Goal: Task Accomplishment & Management: Use online tool/utility

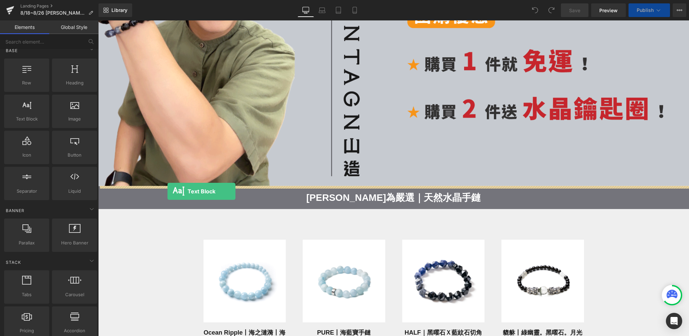
scroll to position [1789, 591]
drag, startPoint x: 125, startPoint y: 135, endPoint x: 167, endPoint y: 190, distance: 68.6
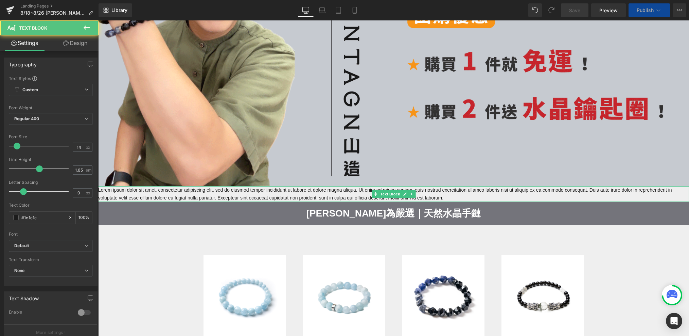
scroll to position [2032, 591]
click at [179, 192] on p "Lorem ipsum dolor sit amet, consectetur adipiscing elit, sed do eiusmod tempor …" at bounding box center [393, 194] width 591 height 16
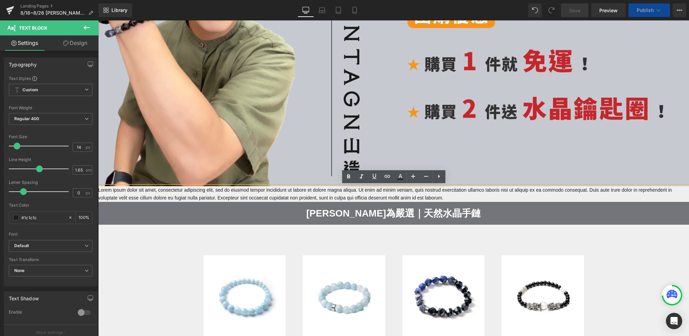
scroll to position [2142, 591]
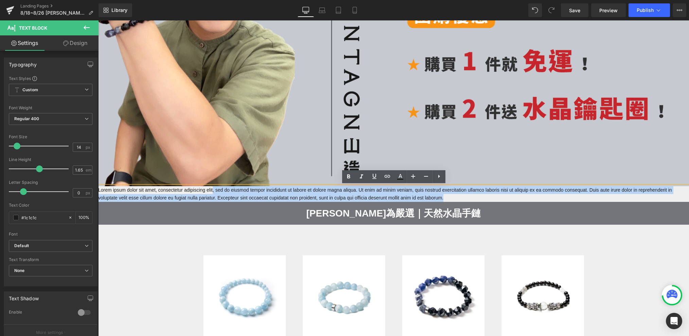
drag, startPoint x: 509, startPoint y: 199, endPoint x: 219, endPoint y: 187, distance: 290.6
click at [219, 187] on p "Lorem ipsum dolor sit amet, consectetur adipiscing elit, sed do eiusmod tempor …" at bounding box center [393, 194] width 591 height 16
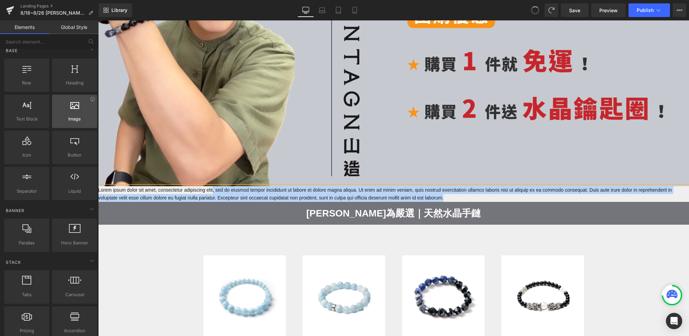
scroll to position [3, 3]
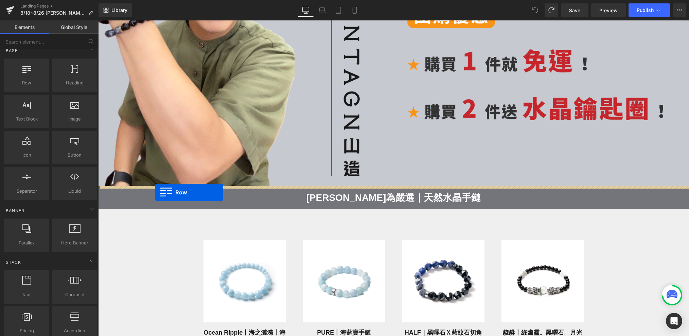
drag, startPoint x: 123, startPoint y: 86, endPoint x: 155, endPoint y: 192, distance: 110.3
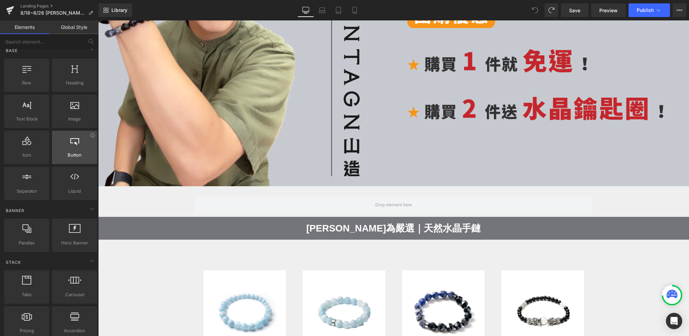
scroll to position [2157, 591]
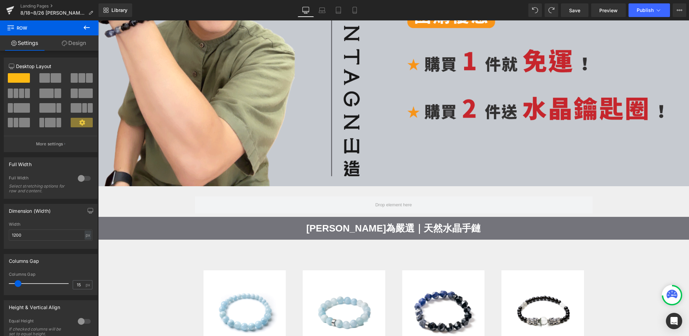
click at [83, 30] on icon at bounding box center [87, 27] width 8 height 8
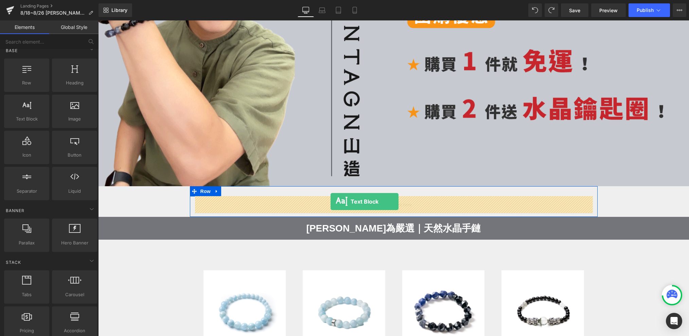
drag, startPoint x: 124, startPoint y: 118, endPoint x: 331, endPoint y: 201, distance: 223.0
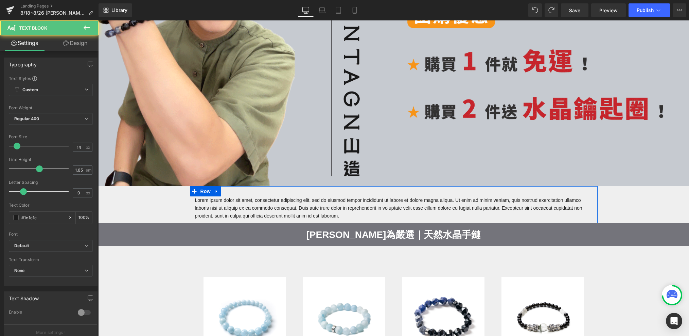
scroll to position [0, 0]
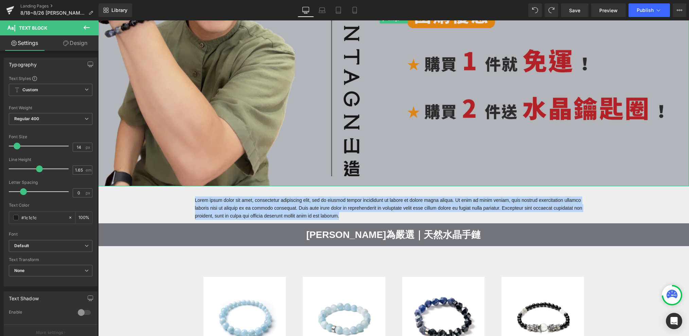
drag, startPoint x: 388, startPoint y: 216, endPoint x: 183, endPoint y: 179, distance: 208.0
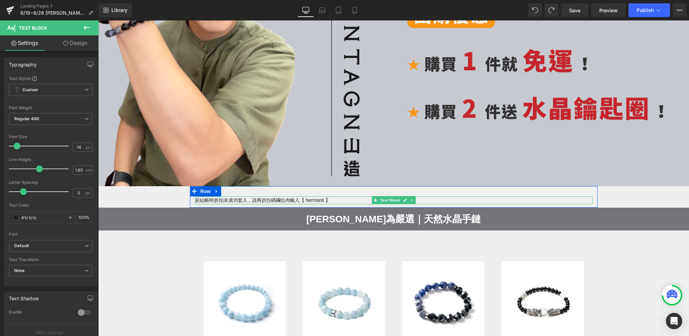
click at [343, 199] on p "若結帳時折扣未成功套入，請再折扣碼欄位內輸入【 hermanti 】" at bounding box center [394, 200] width 398 height 8
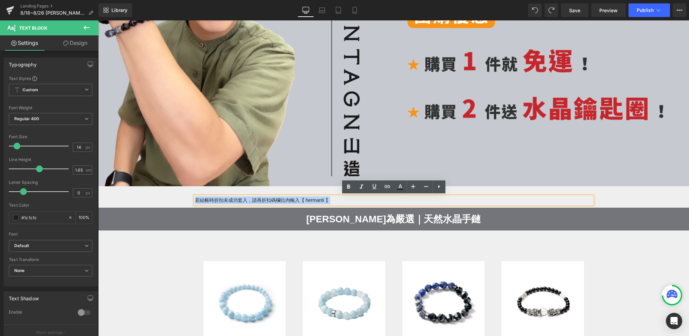
drag, startPoint x: 336, startPoint y: 199, endPoint x: 192, endPoint y: 200, distance: 144.1
click at [192, 200] on div "若結帳時折扣未成功套入，請再折扣碼欄位內輸入【 hermanti 】 Text Block" at bounding box center [394, 200] width 408 height 8
click at [348, 189] on icon at bounding box center [349, 187] width 8 height 8
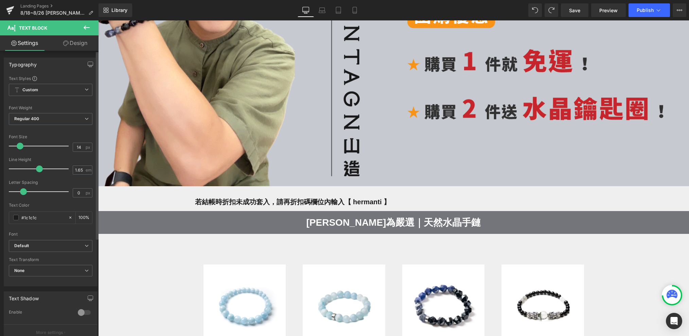
scroll to position [2152, 591]
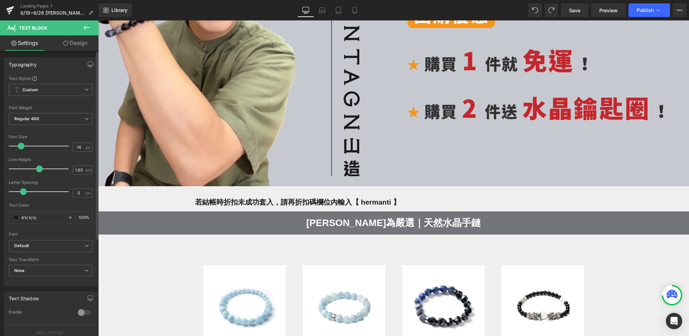
drag, startPoint x: 16, startPoint y: 148, endPoint x: 20, endPoint y: 150, distance: 4.4
click at [20, 150] on div at bounding box center [40, 146] width 56 height 14
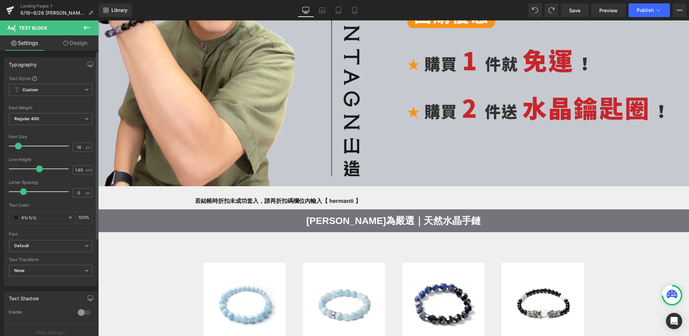
scroll to position [3, 3]
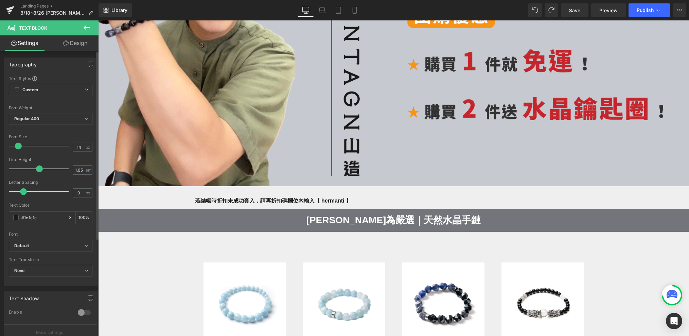
click at [16, 148] on span at bounding box center [18, 145] width 7 height 7
click at [349, 6] on link "Mobile" at bounding box center [355, 10] width 16 height 14
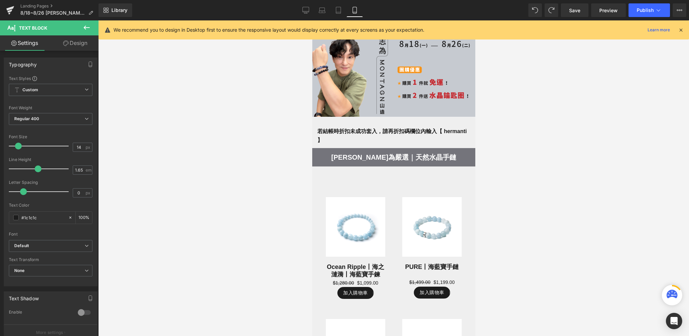
scroll to position [2246, 163]
click at [304, 9] on icon at bounding box center [306, 10] width 7 height 7
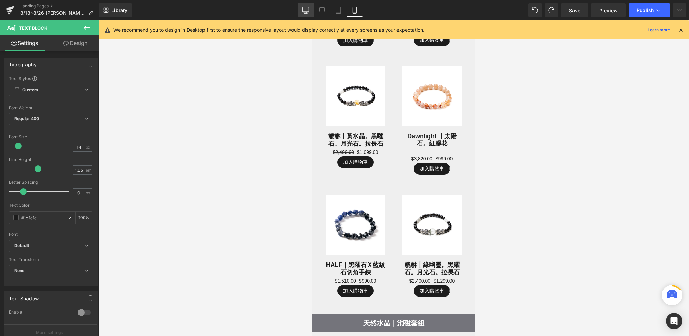
scroll to position [3, 3]
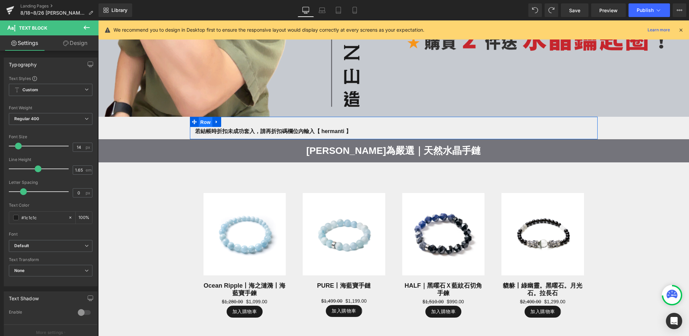
click at [201, 124] on span "Row" at bounding box center [206, 122] width 14 height 10
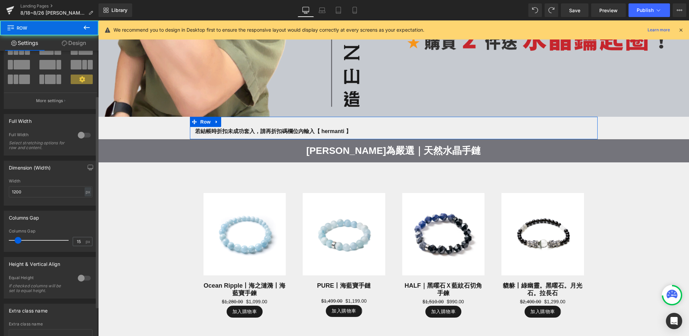
scroll to position [64, 0]
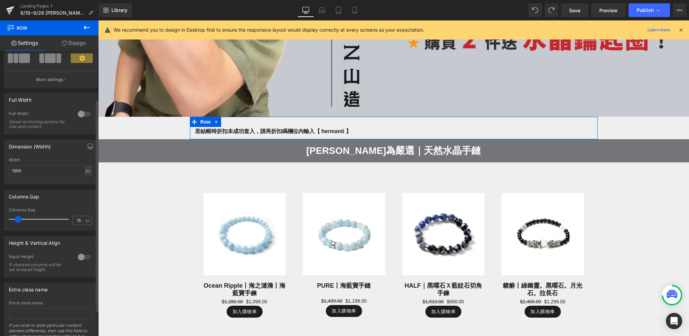
click at [81, 255] on div at bounding box center [84, 256] width 16 height 11
click at [83, 256] on div at bounding box center [84, 256] width 16 height 11
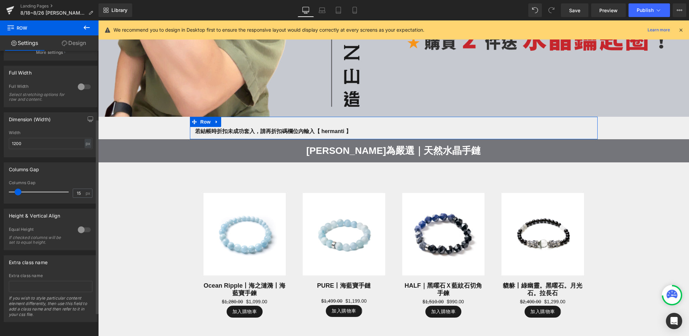
scroll to position [0, 0]
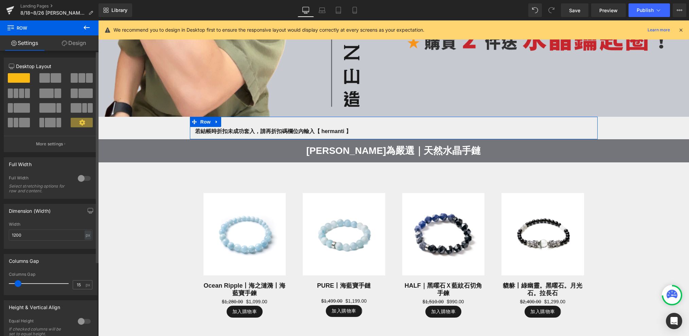
click at [87, 176] on div at bounding box center [84, 178] width 16 height 11
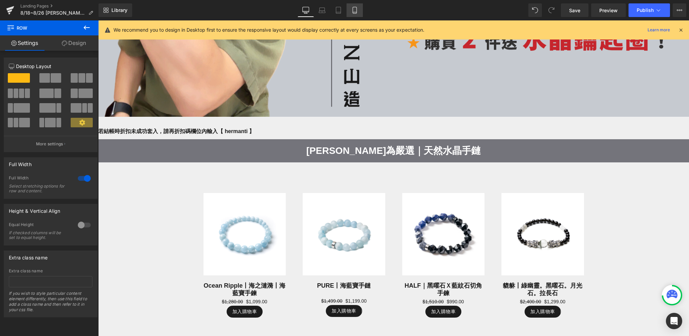
click at [358, 13] on link "Mobile" at bounding box center [355, 10] width 16 height 14
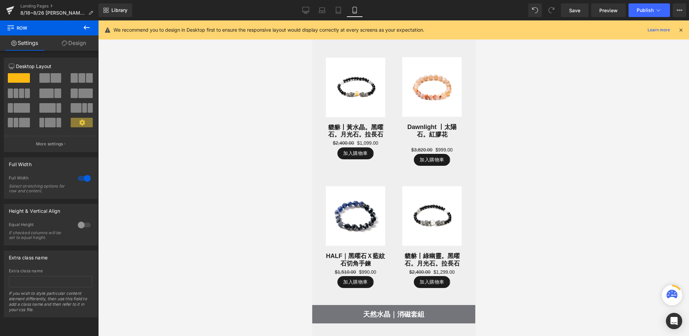
scroll to position [2237, 163]
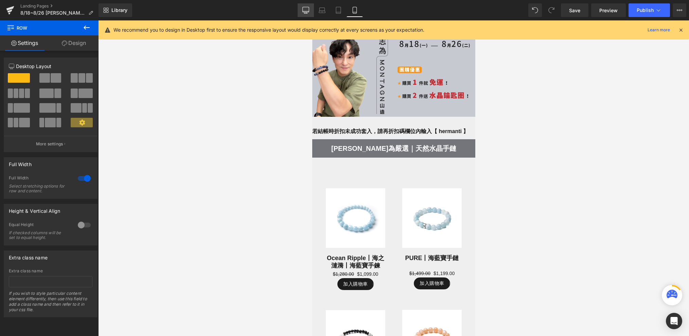
click at [311, 15] on link "Desktop" at bounding box center [306, 10] width 16 height 14
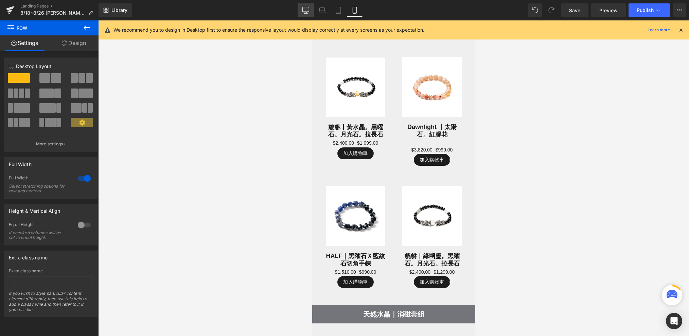
scroll to position [2149, 591]
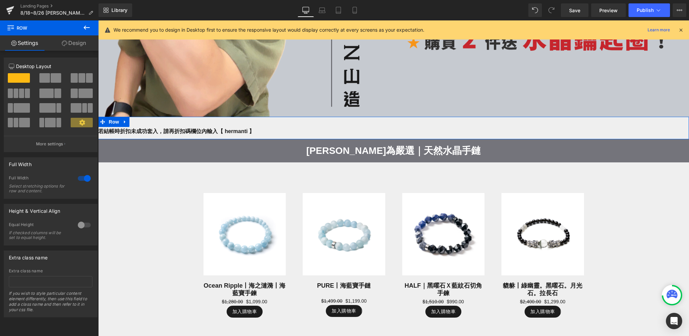
click at [74, 41] on link "Design" at bounding box center [73, 42] width 49 height 15
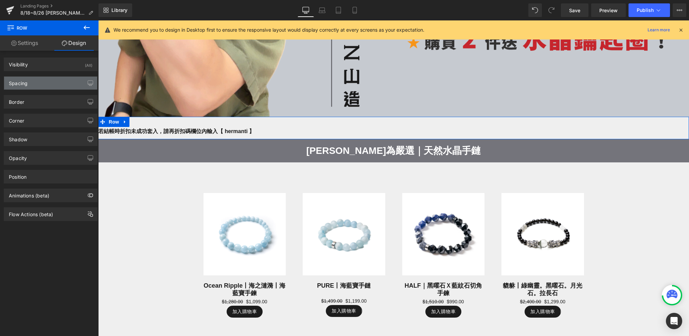
click at [58, 82] on div "Spacing" at bounding box center [50, 82] width 93 height 13
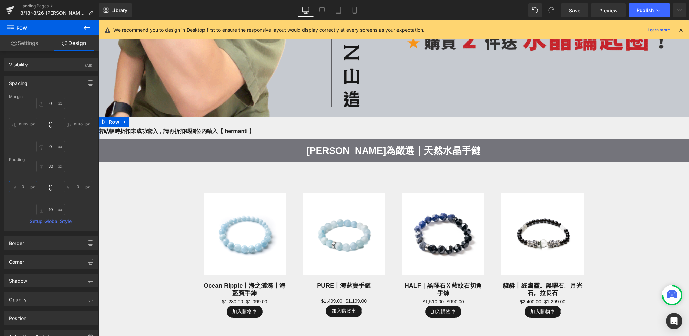
click at [25, 188] on input "0" at bounding box center [23, 186] width 29 height 11
type input "2"
type input "5"
click at [31, 44] on link "Settings" at bounding box center [24, 42] width 49 height 15
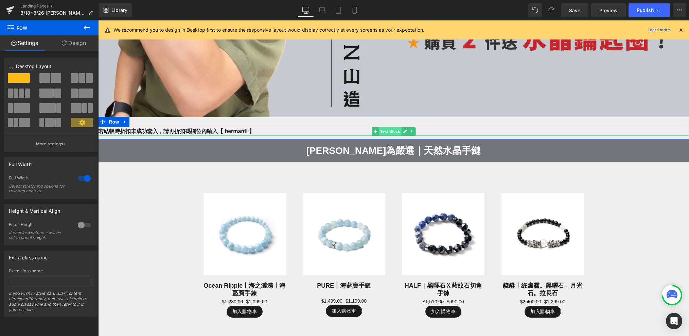
click at [387, 133] on span "Text Block" at bounding box center [390, 131] width 22 height 8
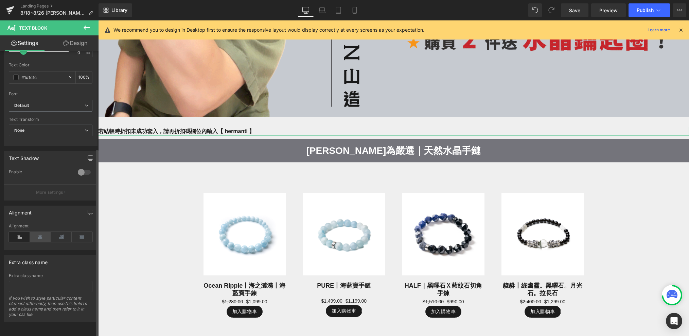
click at [40, 232] on icon at bounding box center [40, 237] width 21 height 10
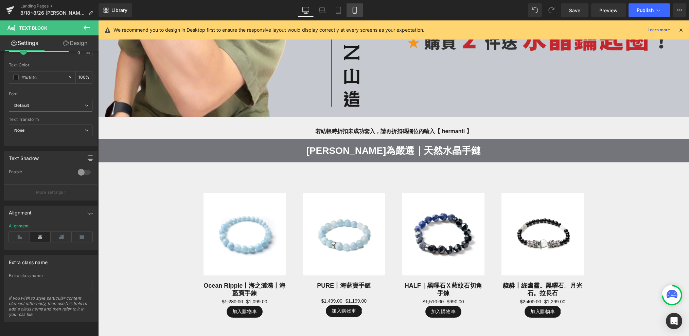
click at [353, 11] on icon at bounding box center [355, 10] width 7 height 7
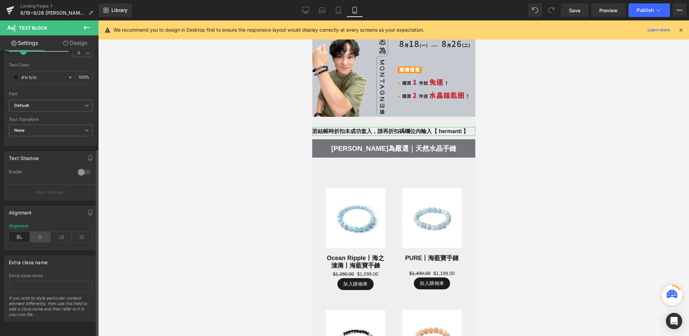
click at [42, 232] on icon at bounding box center [40, 237] width 21 height 10
click at [335, 4] on link "Tablet" at bounding box center [338, 10] width 16 height 14
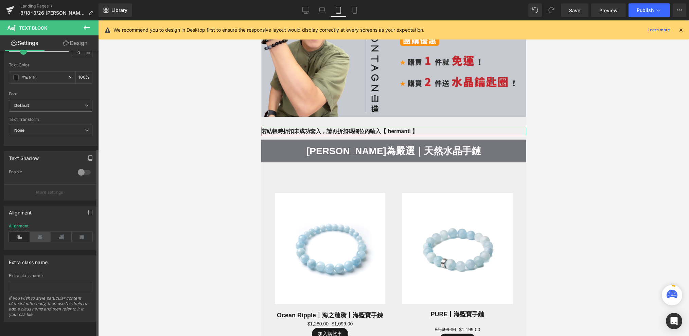
click at [38, 233] on icon at bounding box center [40, 237] width 21 height 10
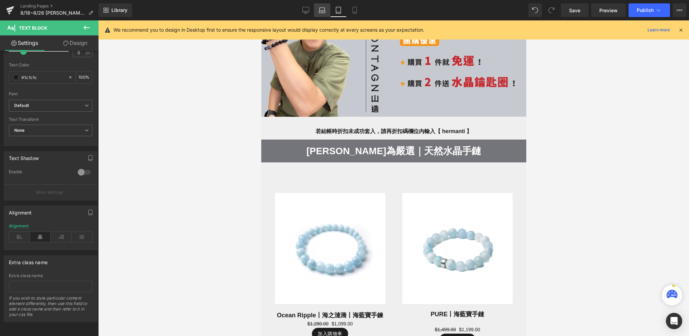
click at [323, 12] on icon at bounding box center [322, 12] width 1 height 0
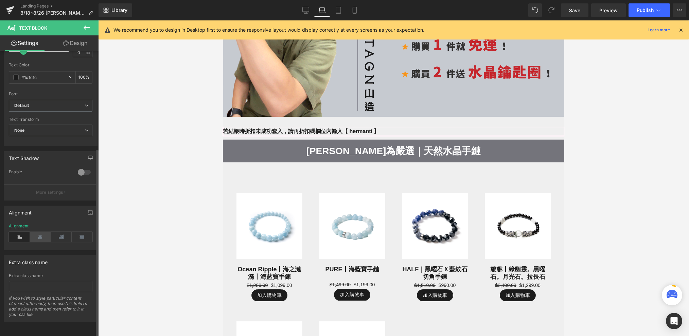
click at [42, 232] on icon at bounding box center [40, 237] width 21 height 10
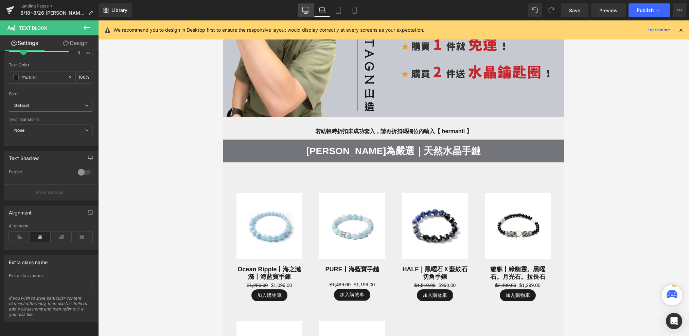
click at [307, 6] on link "Desktop" at bounding box center [306, 10] width 16 height 14
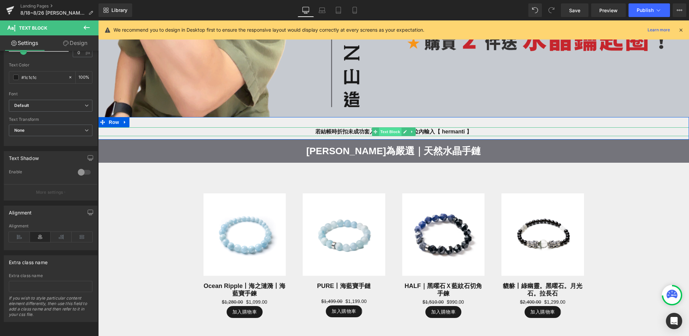
click at [391, 132] on span "Text Block" at bounding box center [390, 131] width 22 height 8
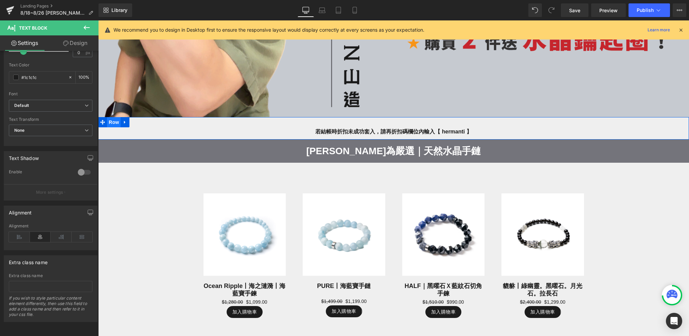
click at [112, 122] on span "Row" at bounding box center [114, 122] width 14 height 10
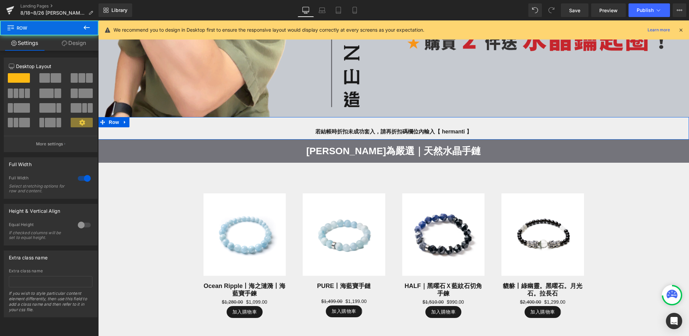
click at [79, 43] on link "Design" at bounding box center [73, 42] width 49 height 15
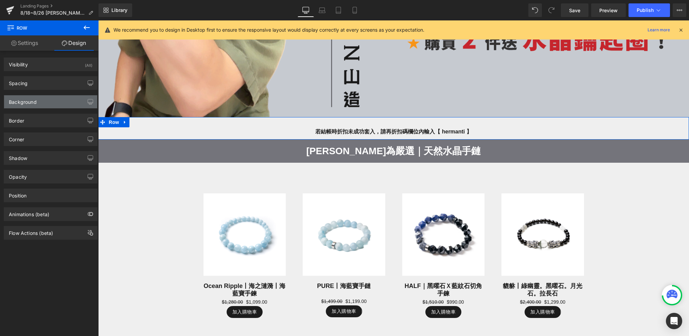
click at [36, 97] on div "Background" at bounding box center [50, 101] width 93 height 13
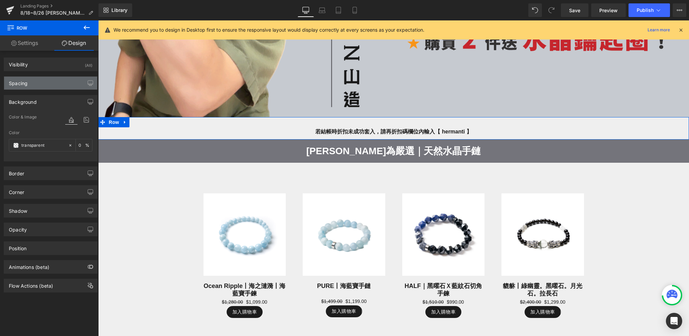
click at [35, 88] on div "Spacing" at bounding box center [50, 82] width 93 height 13
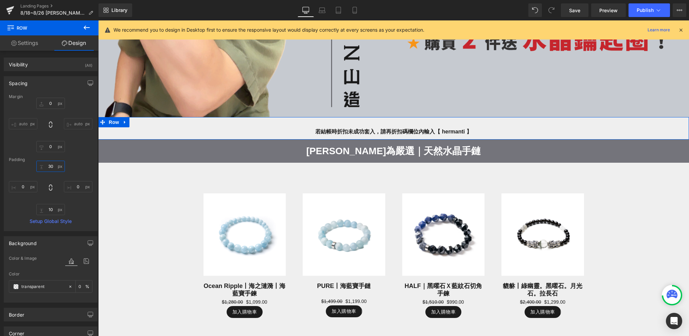
click at [53, 164] on input "text" at bounding box center [50, 165] width 29 height 11
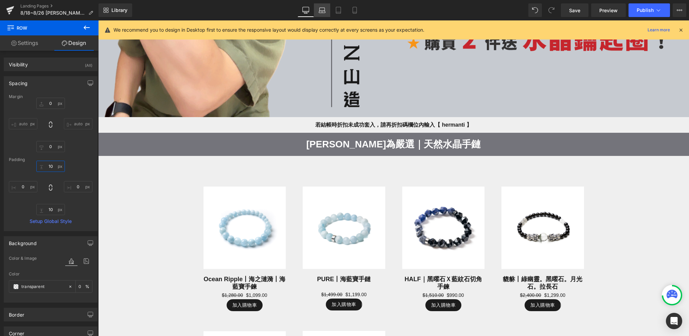
type input "10"
click at [325, 7] on icon at bounding box center [322, 10] width 7 height 7
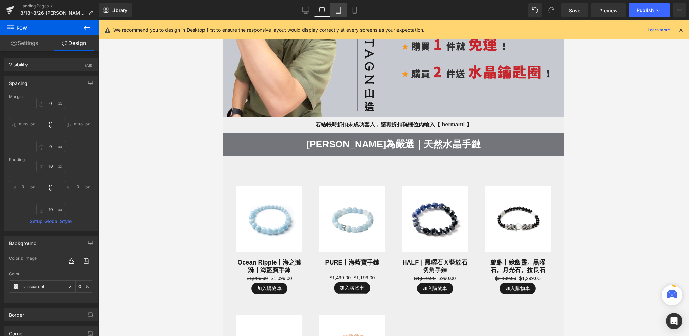
click at [336, 8] on icon at bounding box center [338, 10] width 7 height 7
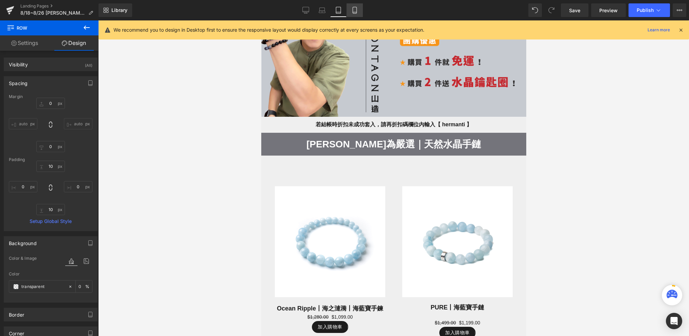
click at [355, 12] on icon at bounding box center [355, 10] width 7 height 7
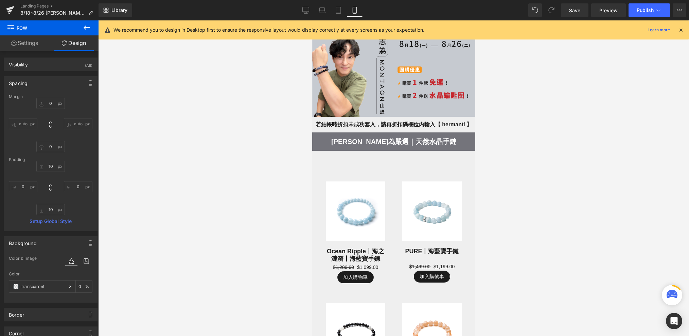
click at [264, 98] on div at bounding box center [393, 177] width 591 height 315
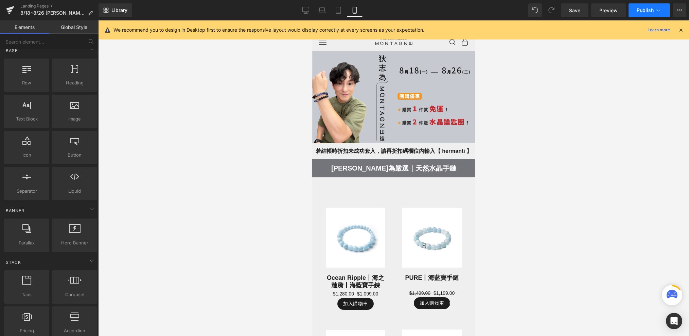
click at [643, 10] on span "Publish" at bounding box center [645, 9] width 17 height 5
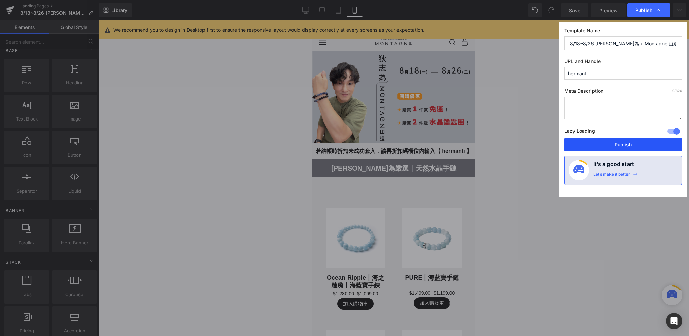
click at [603, 145] on button "Publish" at bounding box center [624, 145] width 118 height 14
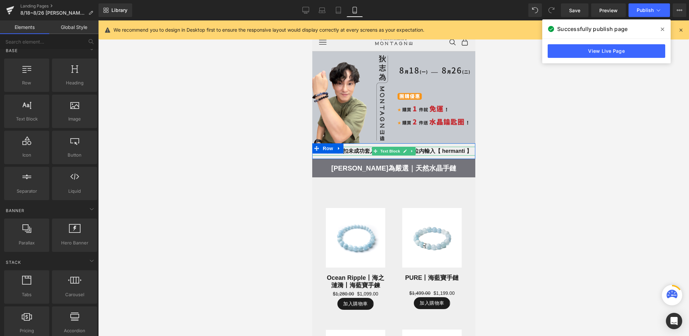
click at [429, 153] on strong "若結帳時折扣未成功套入，請再折扣碼欄位內輸入【 hermanti 】" at bounding box center [393, 151] width 156 height 6
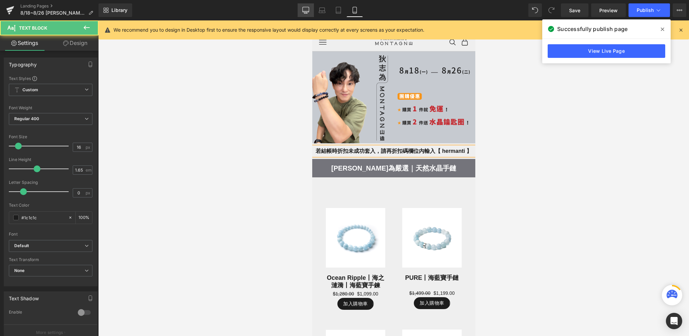
drag, startPoint x: 303, startPoint y: 14, endPoint x: 205, endPoint y: 40, distance: 101.6
click at [303, 14] on link "Desktop" at bounding box center [306, 10] width 16 height 14
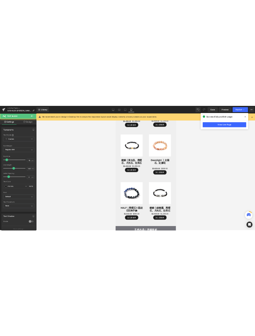
scroll to position [3, 3]
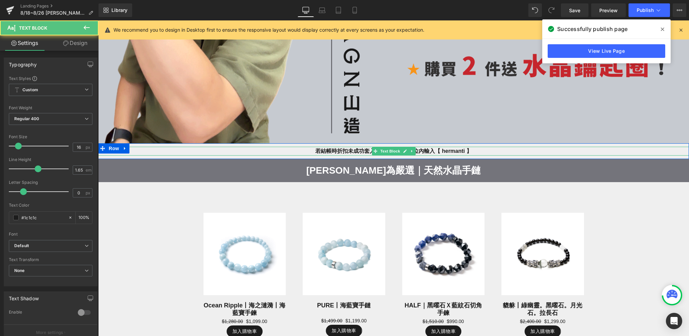
click at [422, 150] on strong "若結帳時折扣未成功套入，請再折扣碼欄位內輸入【 hermanti 】" at bounding box center [393, 151] width 156 height 6
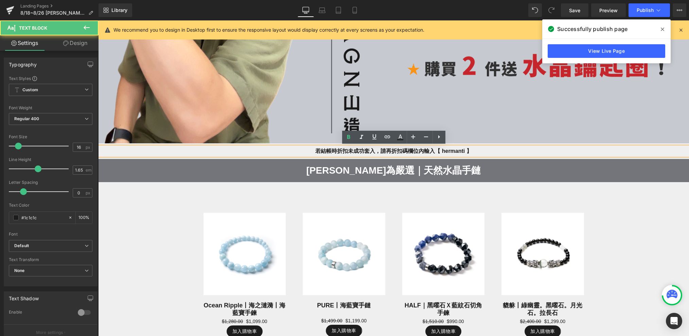
click at [392, 149] on strong "若結帳時折扣未成功套入，請再折扣碼欄位內輸入【 hermanti 】" at bounding box center [393, 151] width 156 height 6
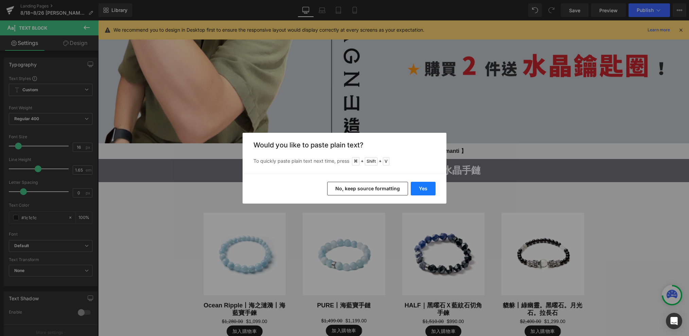
click at [422, 186] on button "Yes" at bounding box center [423, 189] width 25 height 14
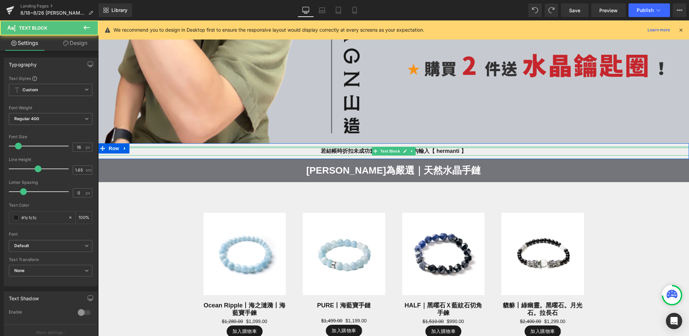
click at [422, 148] on strong "若結帳時折扣未成功套入，折扣碼欄位內輸入【 hermanti 】" at bounding box center [393, 151] width 145 height 6
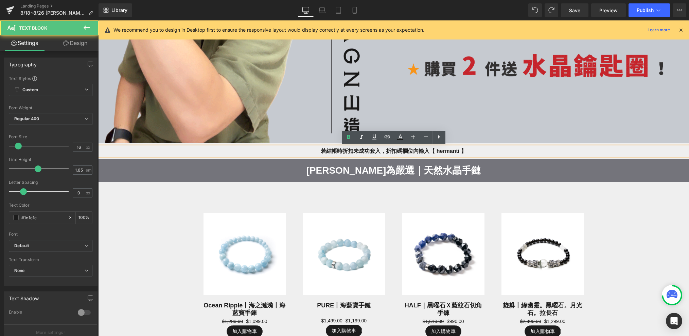
click at [420, 149] on strong "若結帳時折扣未成功套入，折扣碼欄位內輸入【 hermanti 】" at bounding box center [393, 151] width 145 height 6
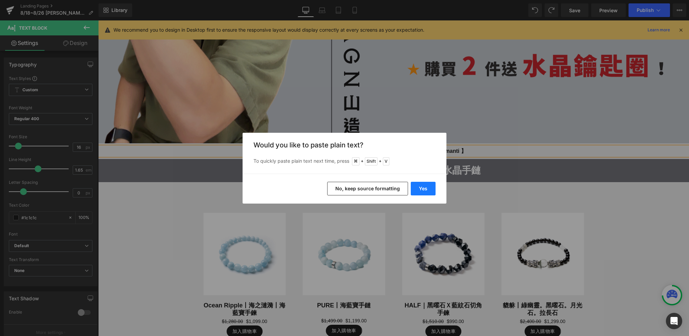
click at [426, 181] on div "Yes No, keep source formatting" at bounding box center [345, 188] width 204 height 30
click at [430, 184] on button "Yes" at bounding box center [423, 189] width 25 height 14
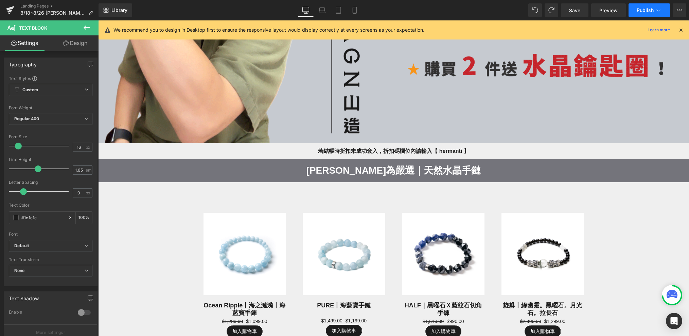
click at [637, 11] on button "Publish" at bounding box center [649, 10] width 41 height 14
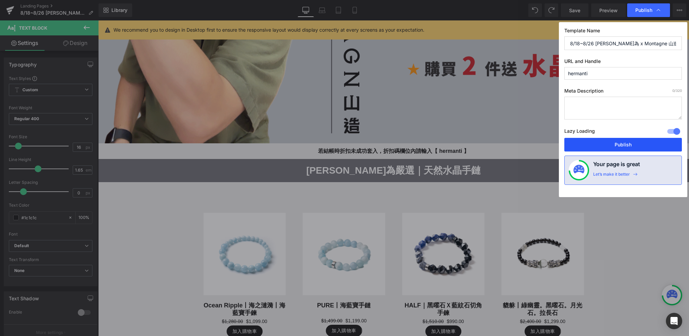
click at [589, 145] on button "Publish" at bounding box center [624, 145] width 118 height 14
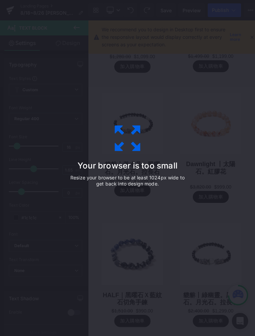
scroll to position [2215, 167]
